Goal: Information Seeking & Learning: Find specific fact

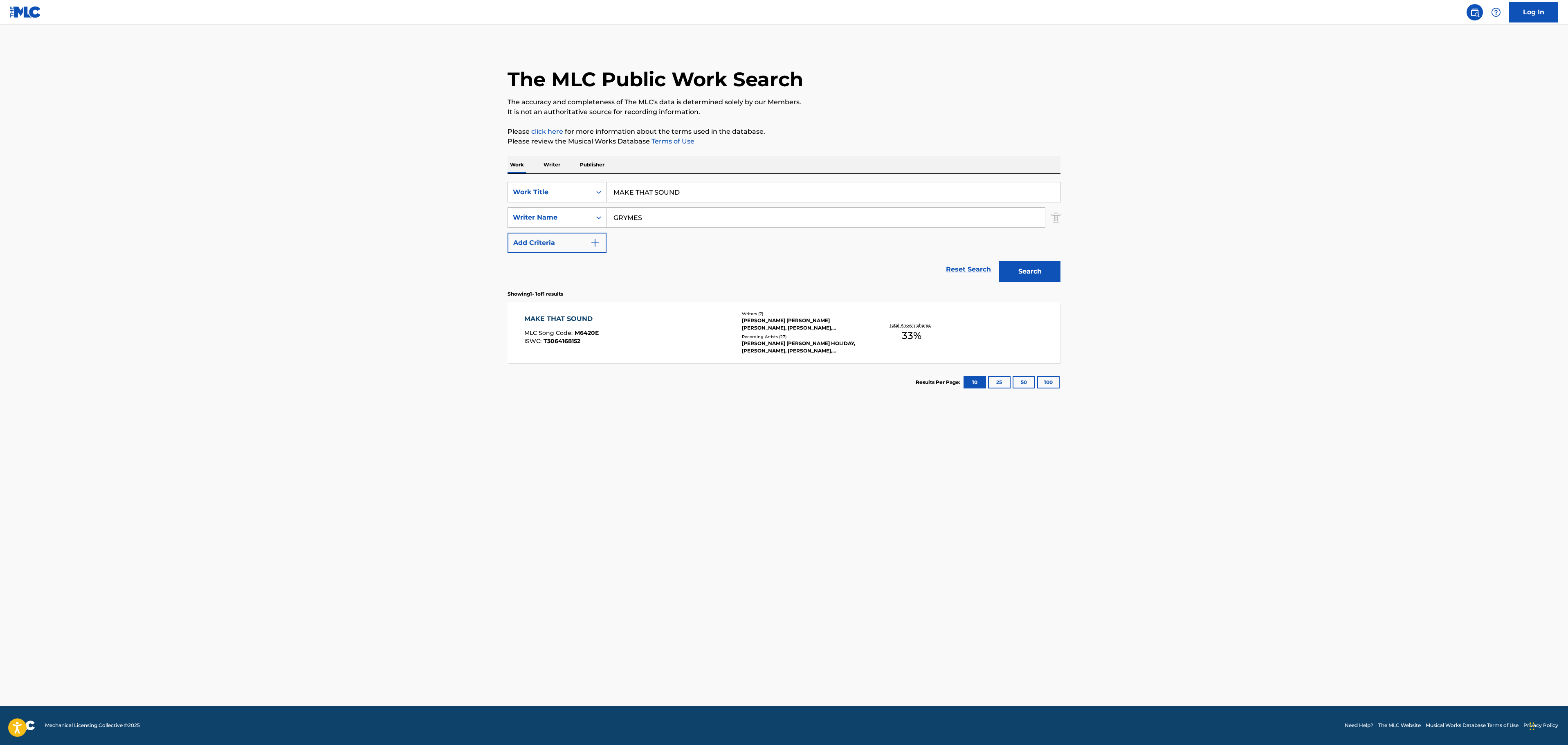
drag, startPoint x: 583, startPoint y: 191, endPoint x: 505, endPoint y: 193, distance: 78.0
click at [505, 193] on div "The MLC Public Work Search The accuracy and completeness of The MLC's data is d…" at bounding box center [784, 223] width 573 height 357
type input "my [DEMOGRAPHIC_DATA] bad"
type input "[PERSON_NAME]"
click at [999, 261] on button "Search" at bounding box center [1029, 271] width 61 height 21
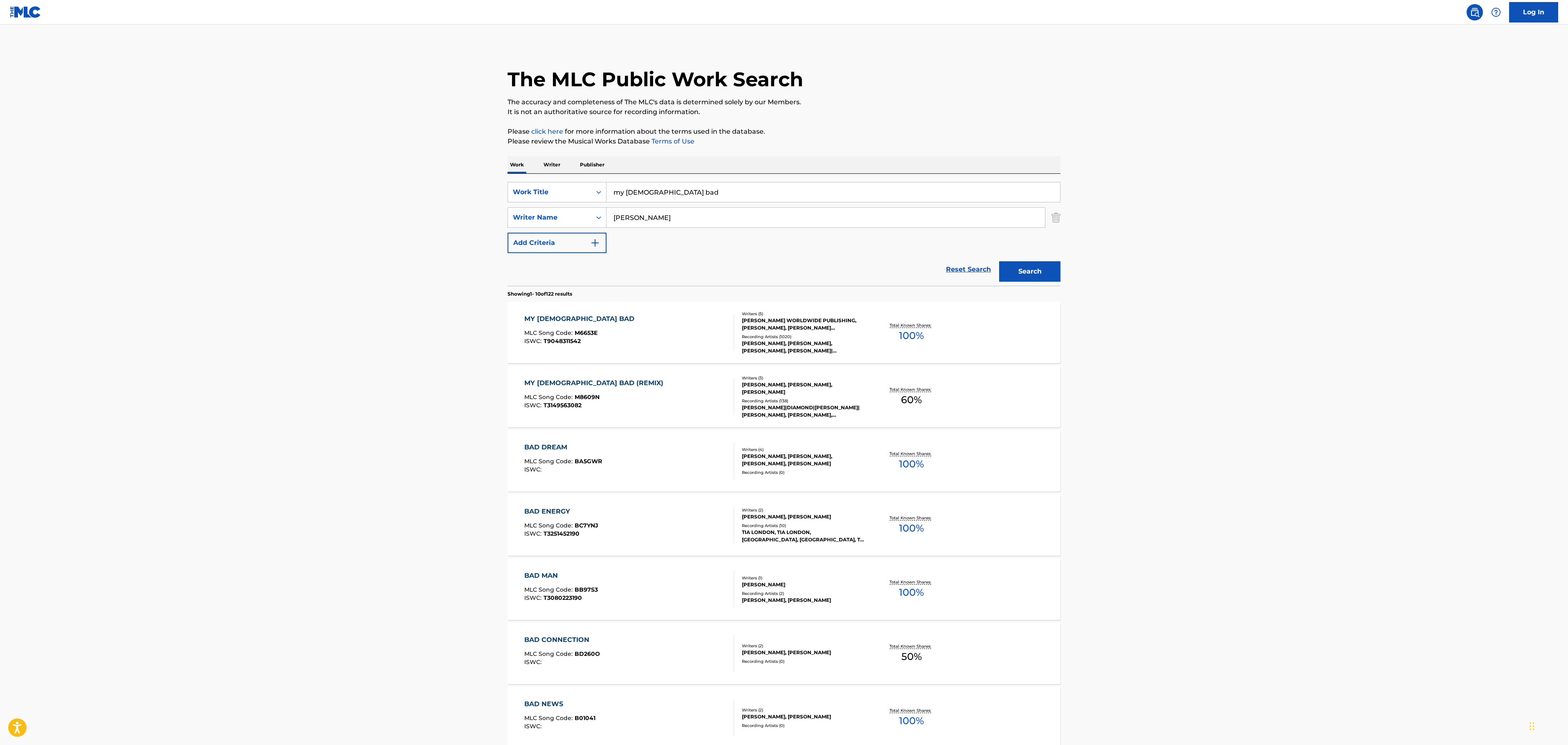
drag, startPoint x: 1171, startPoint y: 441, endPoint x: 847, endPoint y: 406, distance: 325.9
click at [1171, 441] on main "The MLC Public Work Search The accuracy and completeness of The MLC's data is d…" at bounding box center [784, 506] width 1568 height 963
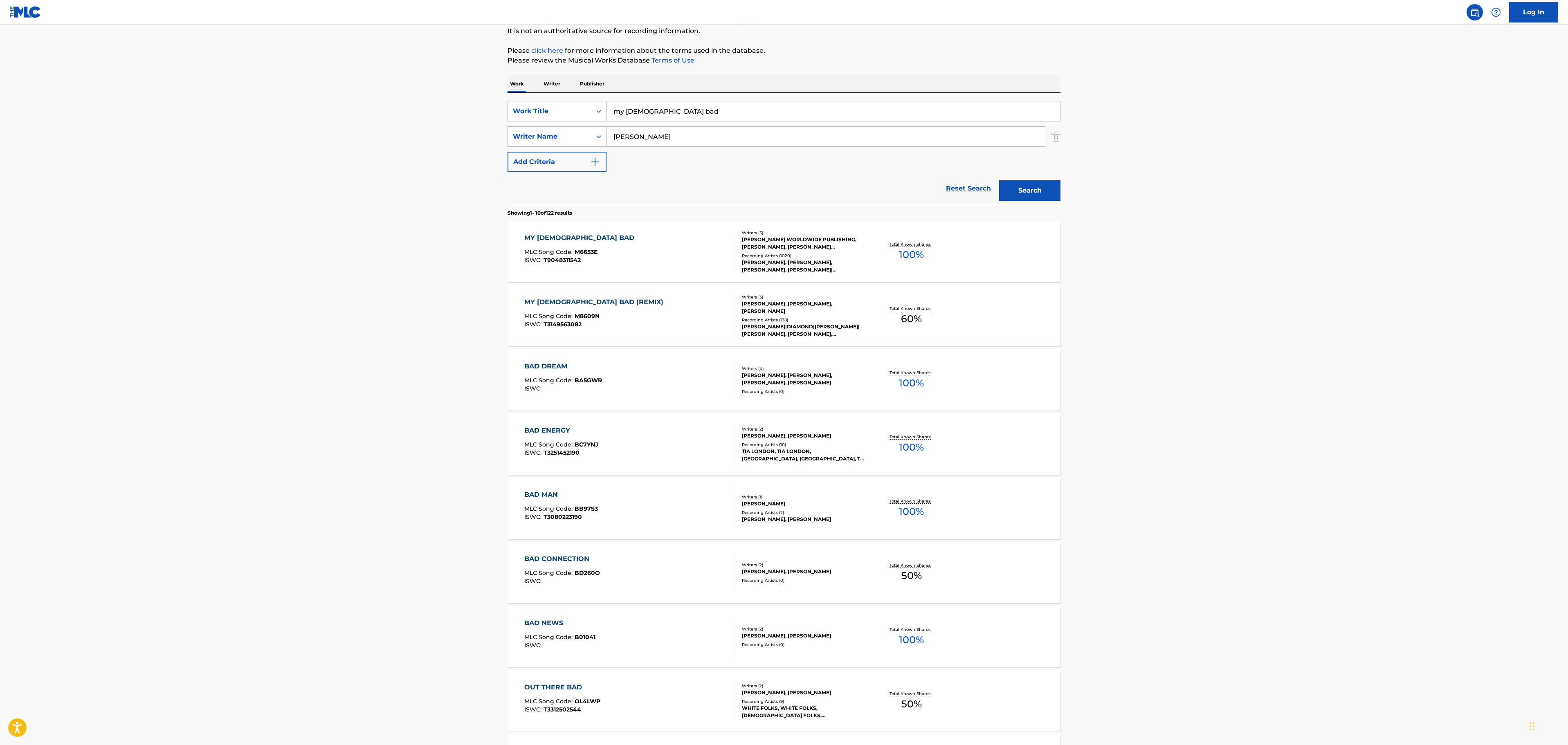
scroll to position [82, 0]
click at [595, 296] on div "MY [DEMOGRAPHIC_DATA] BAD (REMIX) MLC Song Code : M8609N ISWC : T3149563082 Wri…" at bounding box center [784, 315] width 553 height 61
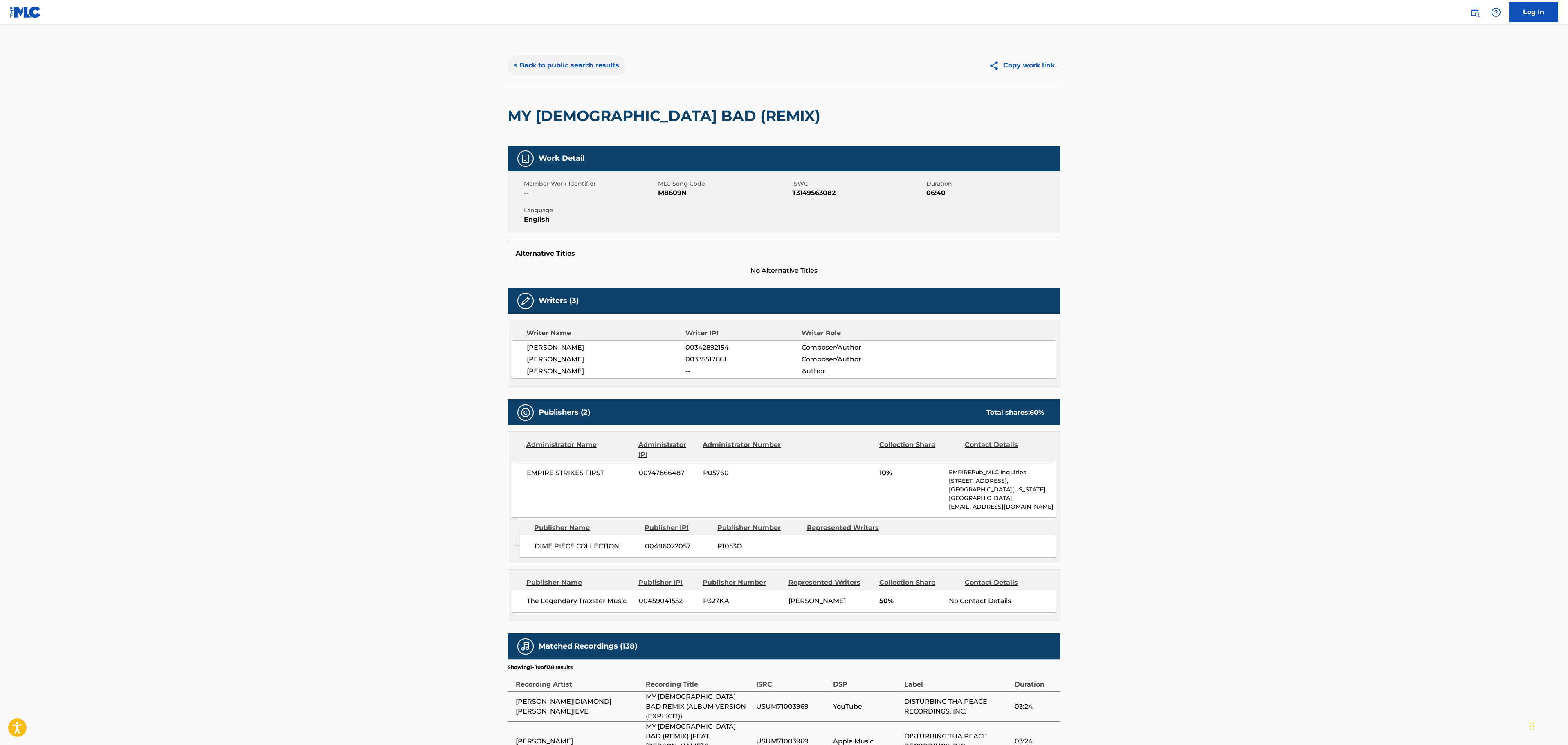
click at [573, 61] on button "< Back to public search results" at bounding box center [566, 66] width 117 height 21
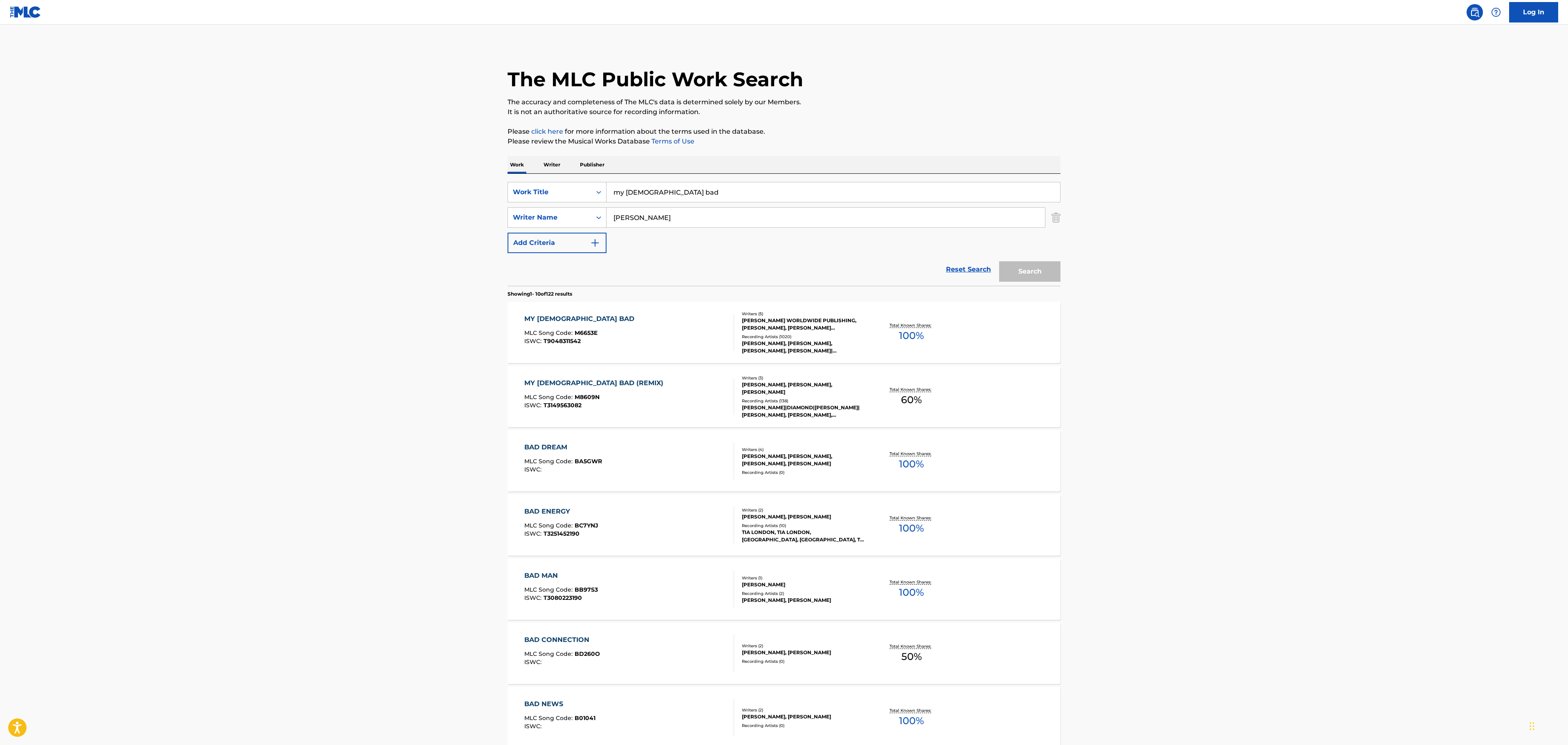
scroll to position [82, 0]
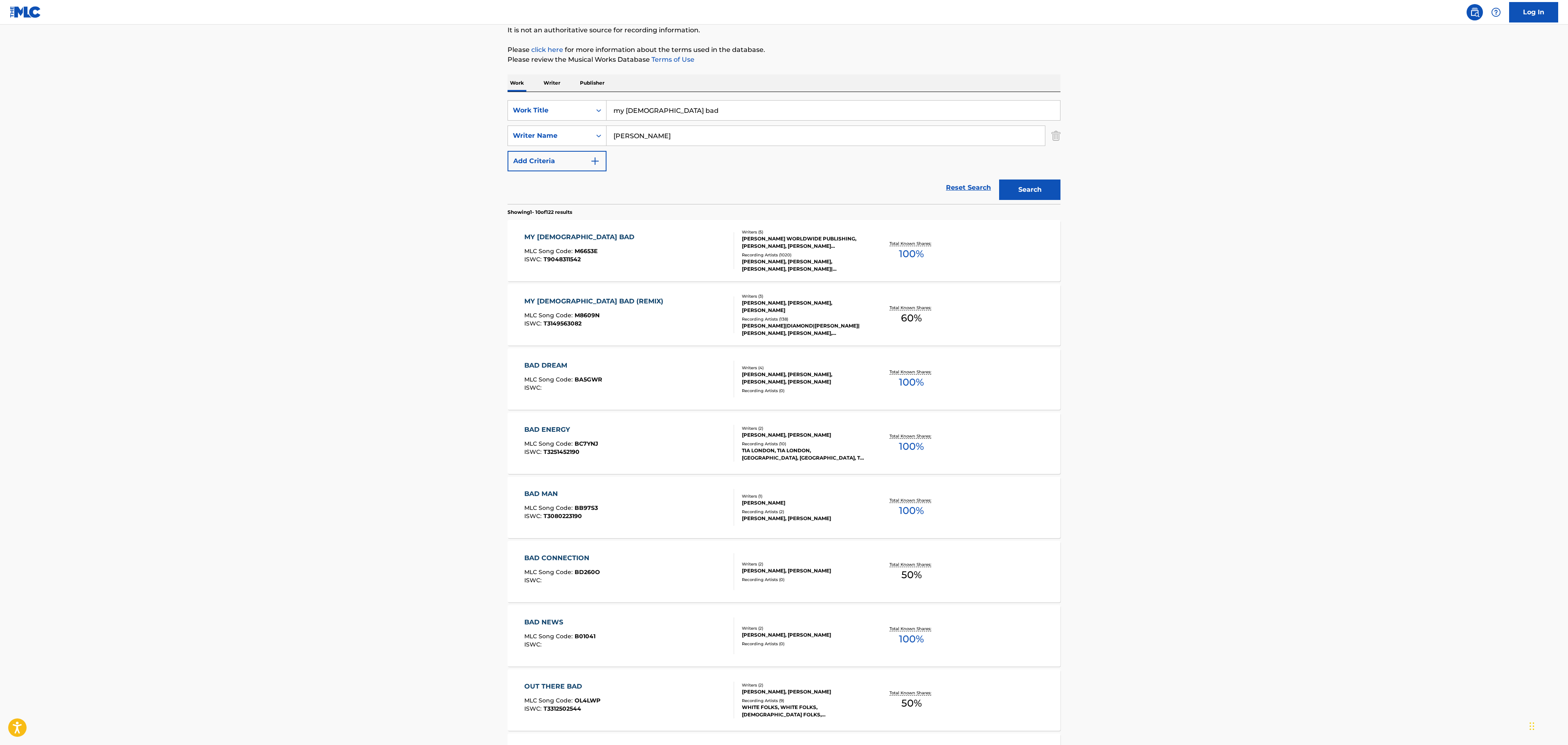
click at [581, 245] on div "MY [DEMOGRAPHIC_DATA] BAD MLC Song Code : M6653E ISWC : T9048311542" at bounding box center [581, 251] width 114 height 37
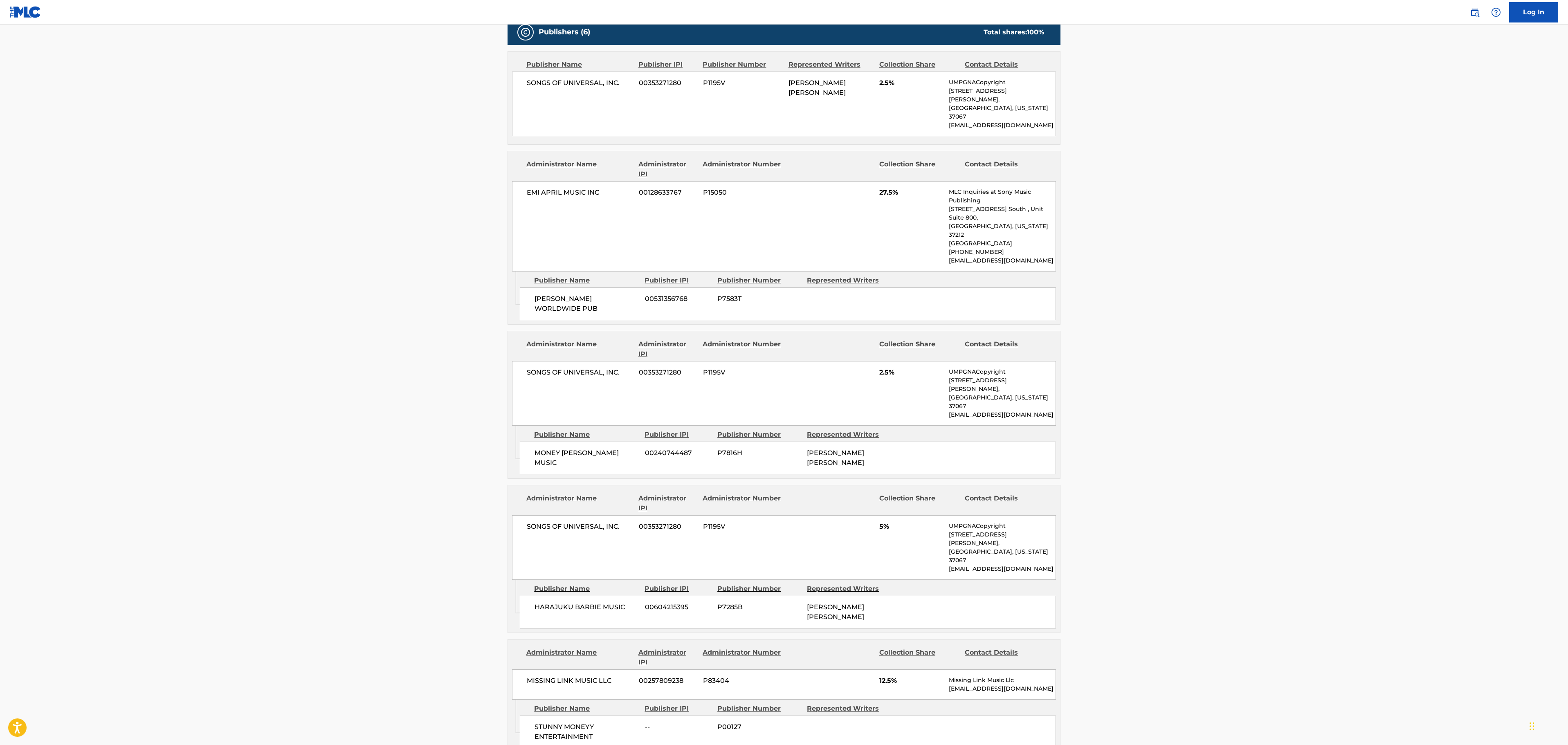
scroll to position [491, 0]
